Goal: Find specific page/section: Find specific page/section

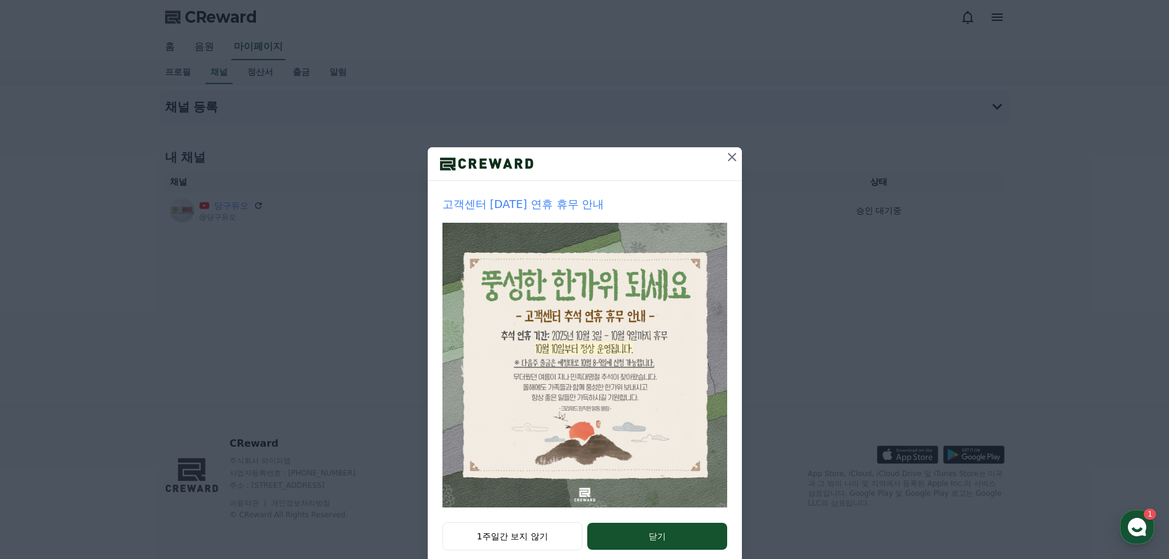
click at [725, 159] on icon at bounding box center [732, 157] width 15 height 15
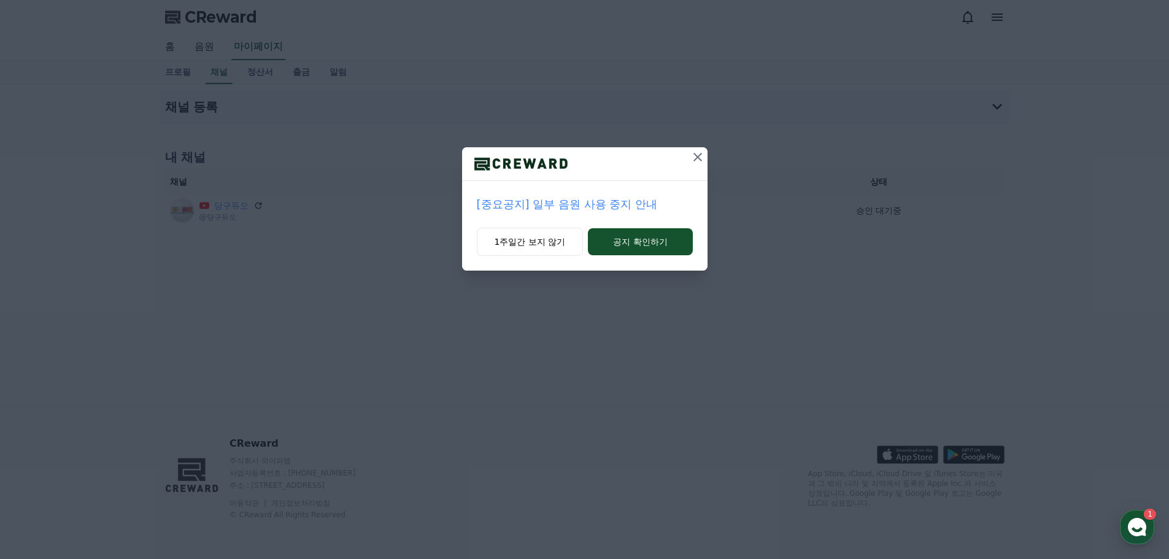
click at [696, 160] on icon at bounding box center [697, 157] width 15 height 15
click at [704, 160] on icon at bounding box center [697, 157] width 15 height 15
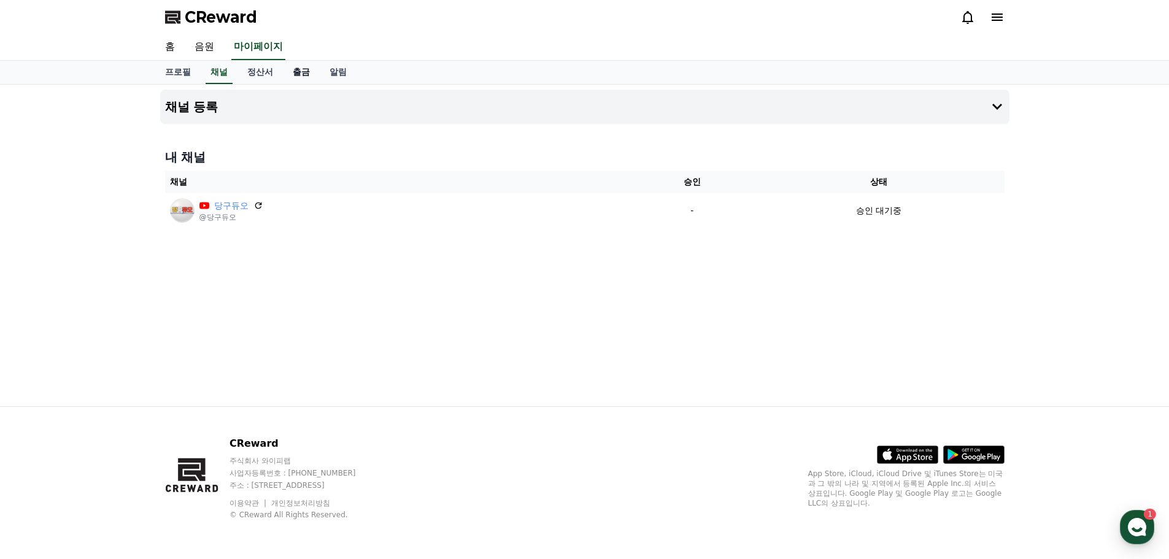
click at [298, 76] on link "출금" at bounding box center [301, 72] width 37 height 23
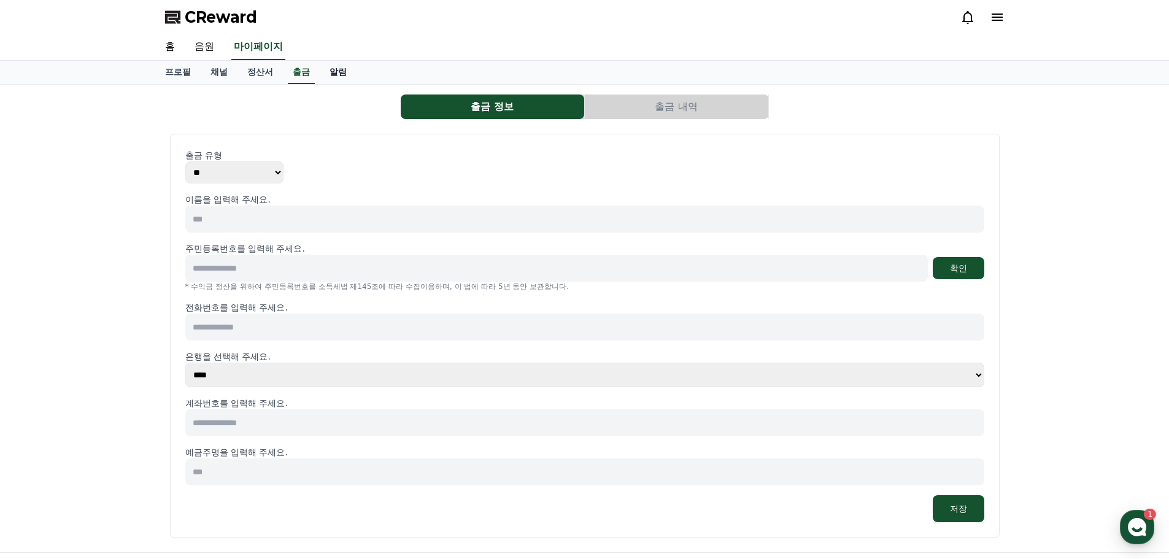
click at [347, 77] on link "알림" at bounding box center [338, 72] width 37 height 23
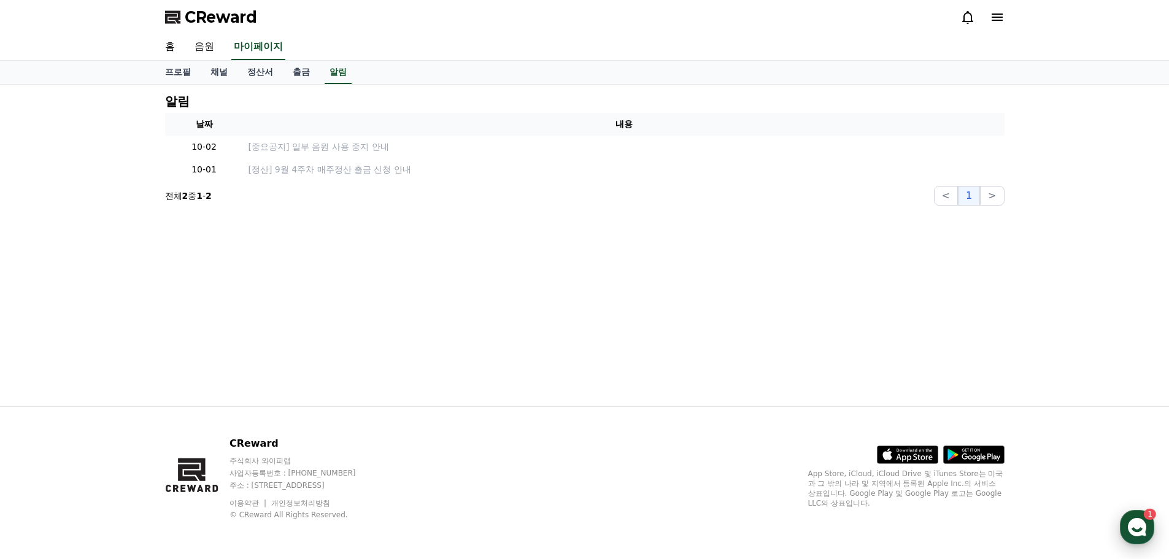
click at [1136, 531] on icon "button" at bounding box center [1137, 527] width 22 height 22
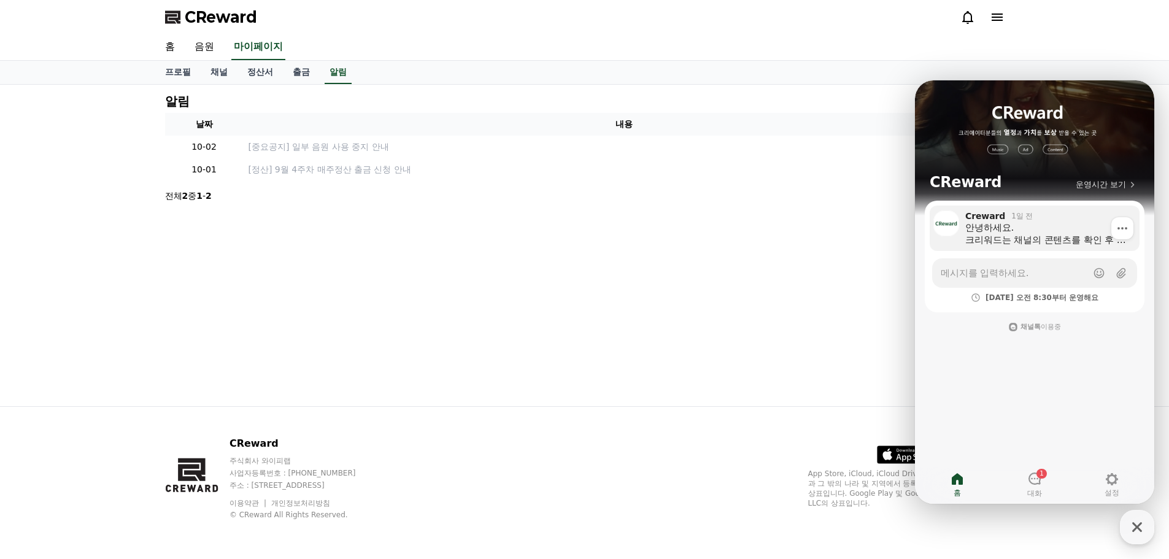
click at [1014, 234] on div "안녕하세요. 크리워드는 채널의 콘텐츠를 확인 후 승인처리를 하고 있습니다. 현재 신청 채널이 많아 내부 검토 및 승인 절차가 순차적으로 진행되…" at bounding box center [1048, 233] width 166 height 25
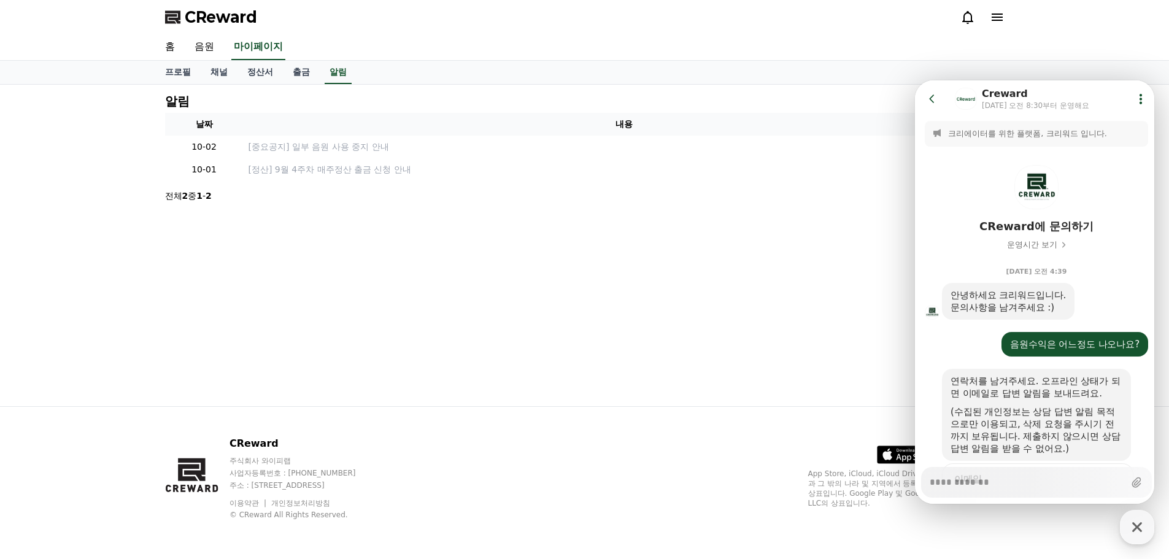
scroll to position [659, 0]
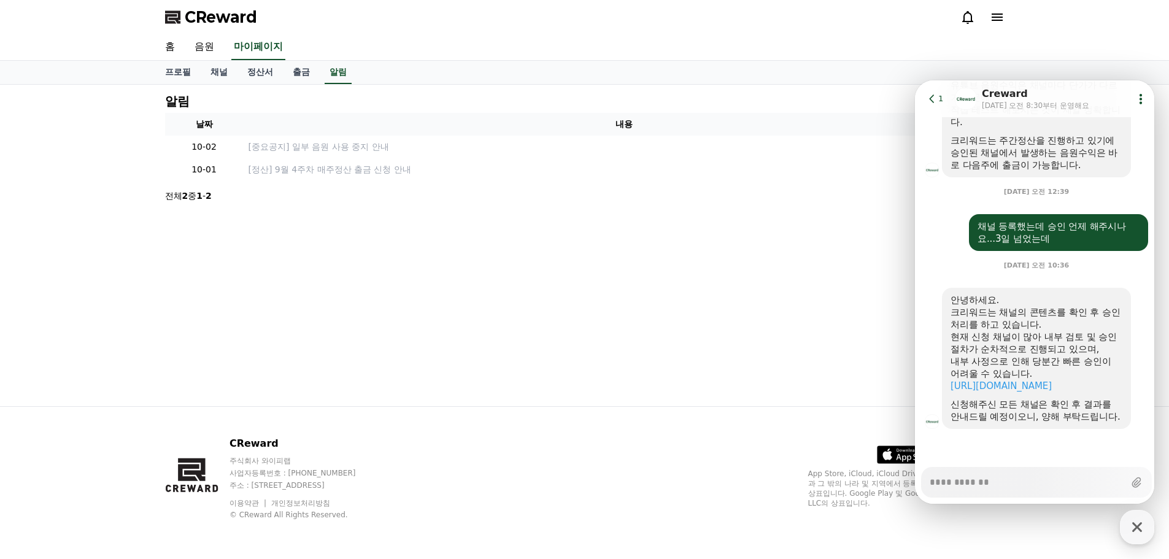
click at [82, 91] on div "알림 날짜 내용 10-02 [중요공지] 일부 음원 사용 중지 안내 10-01 [정산] 9월 4주차 매주정산 출금 신청 안내 전체 2 중 1 -…" at bounding box center [584, 245] width 1169 height 321
type textarea "*"
